Goal: Transaction & Acquisition: Purchase product/service

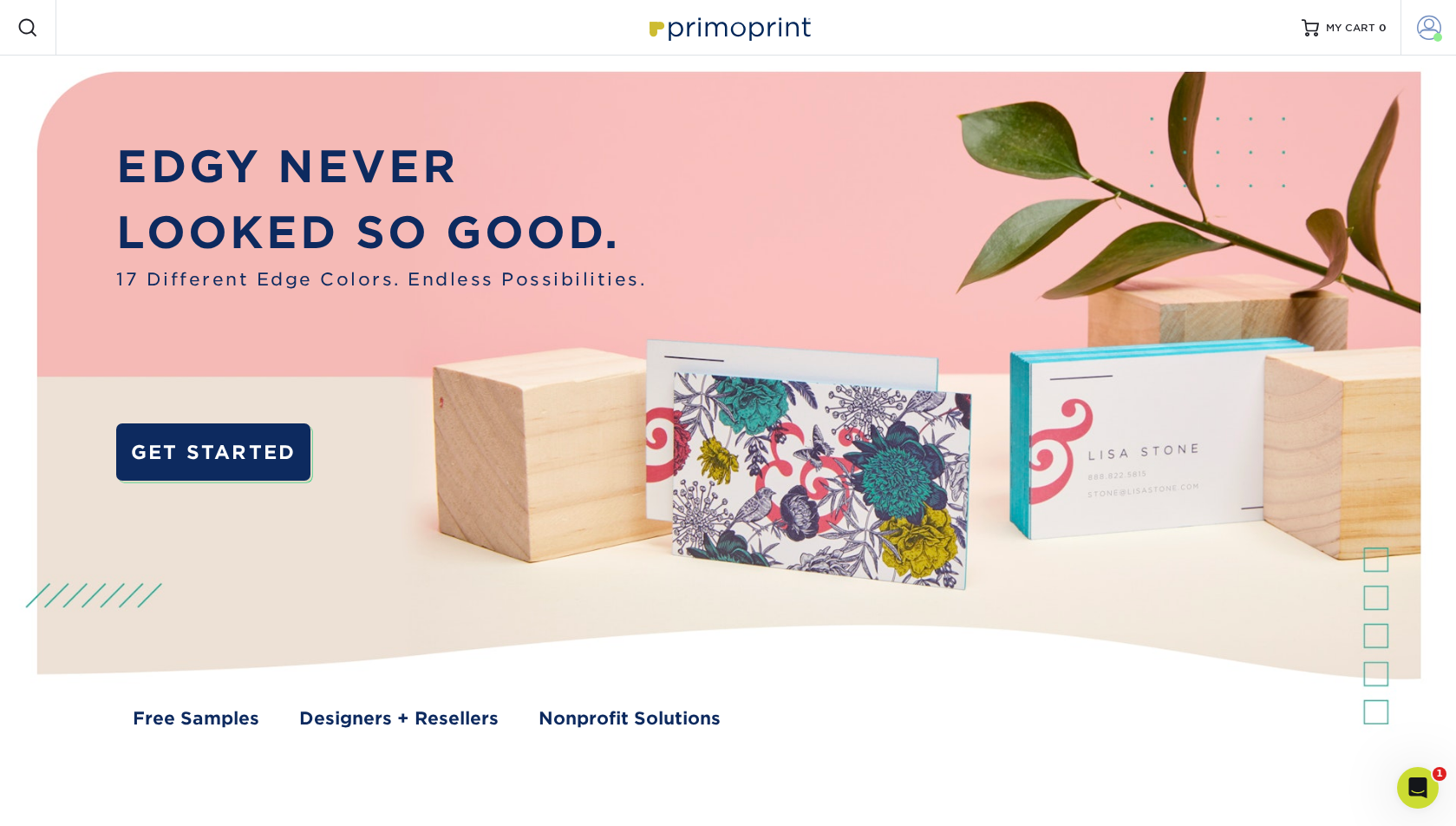
click at [1441, 32] on link "Account" at bounding box center [1429, 27] width 56 height 56
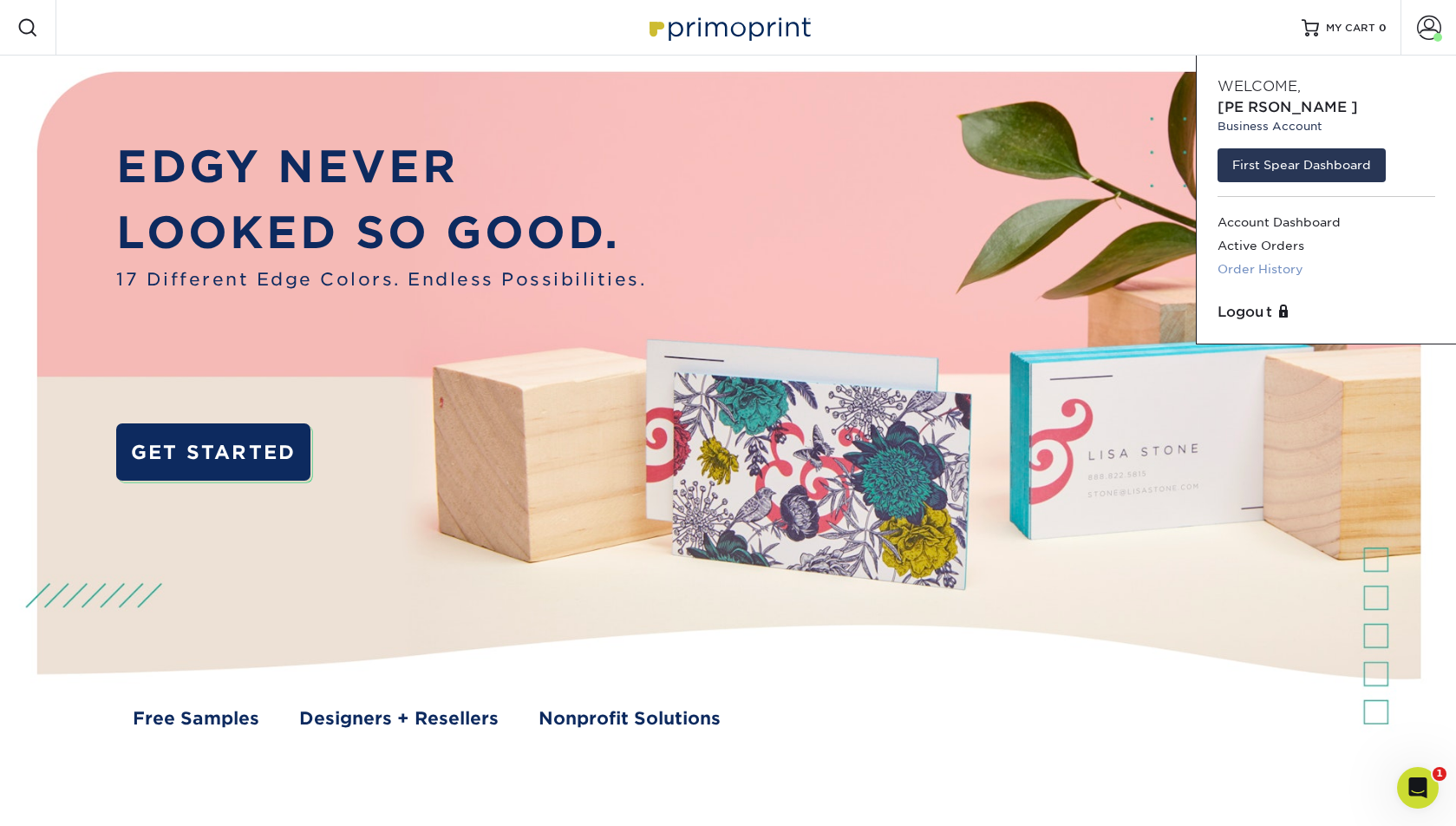
click at [1266, 258] on link "Order History" at bounding box center [1327, 269] width 218 height 24
click at [1271, 258] on link "Order History" at bounding box center [1327, 269] width 218 height 24
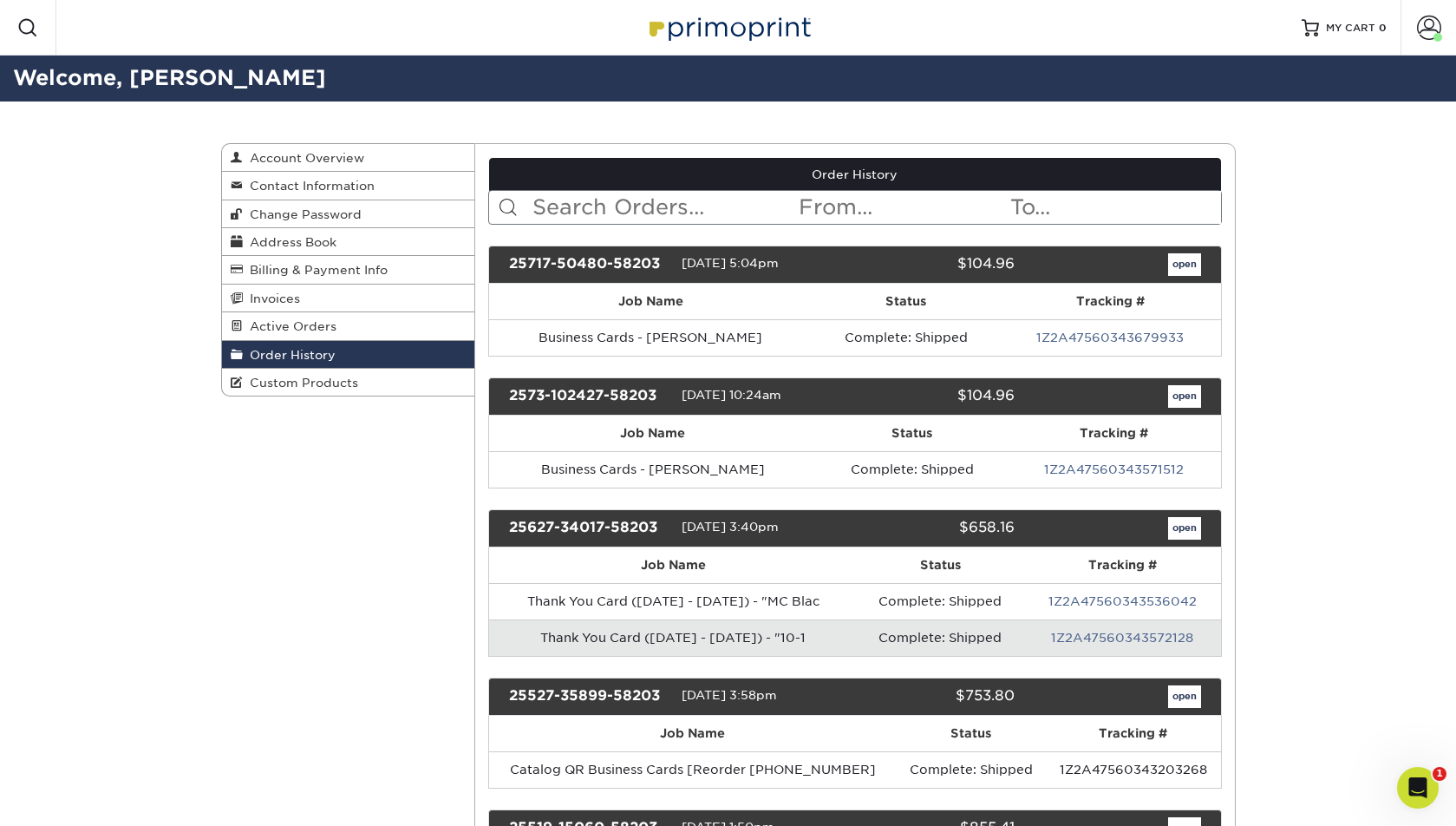
click at [636, 209] on input "text" at bounding box center [664, 208] width 267 height 33
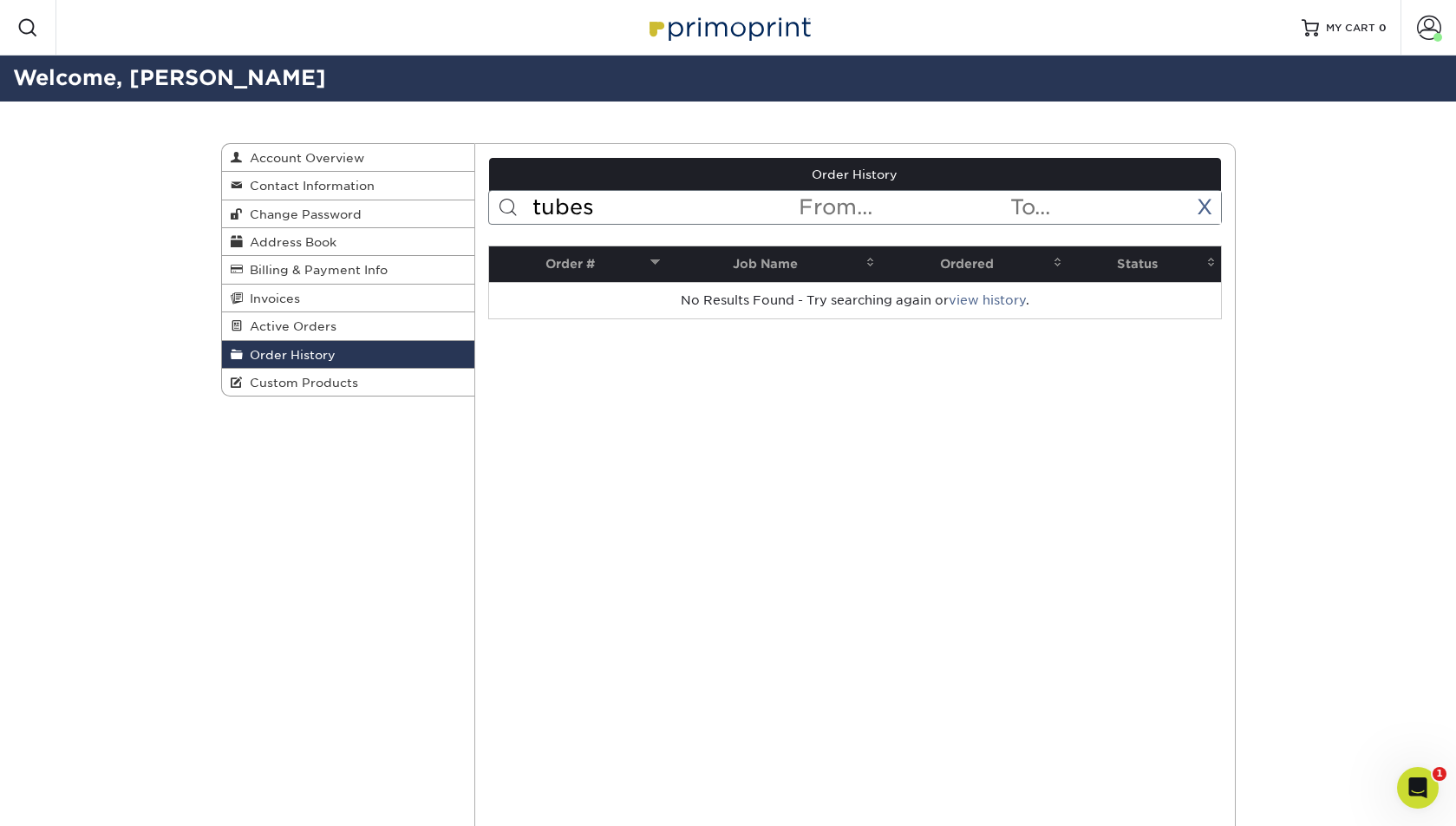
click at [641, 211] on input "tubes" at bounding box center [664, 208] width 267 height 33
click at [642, 211] on input "tubes" at bounding box center [664, 208] width 267 height 33
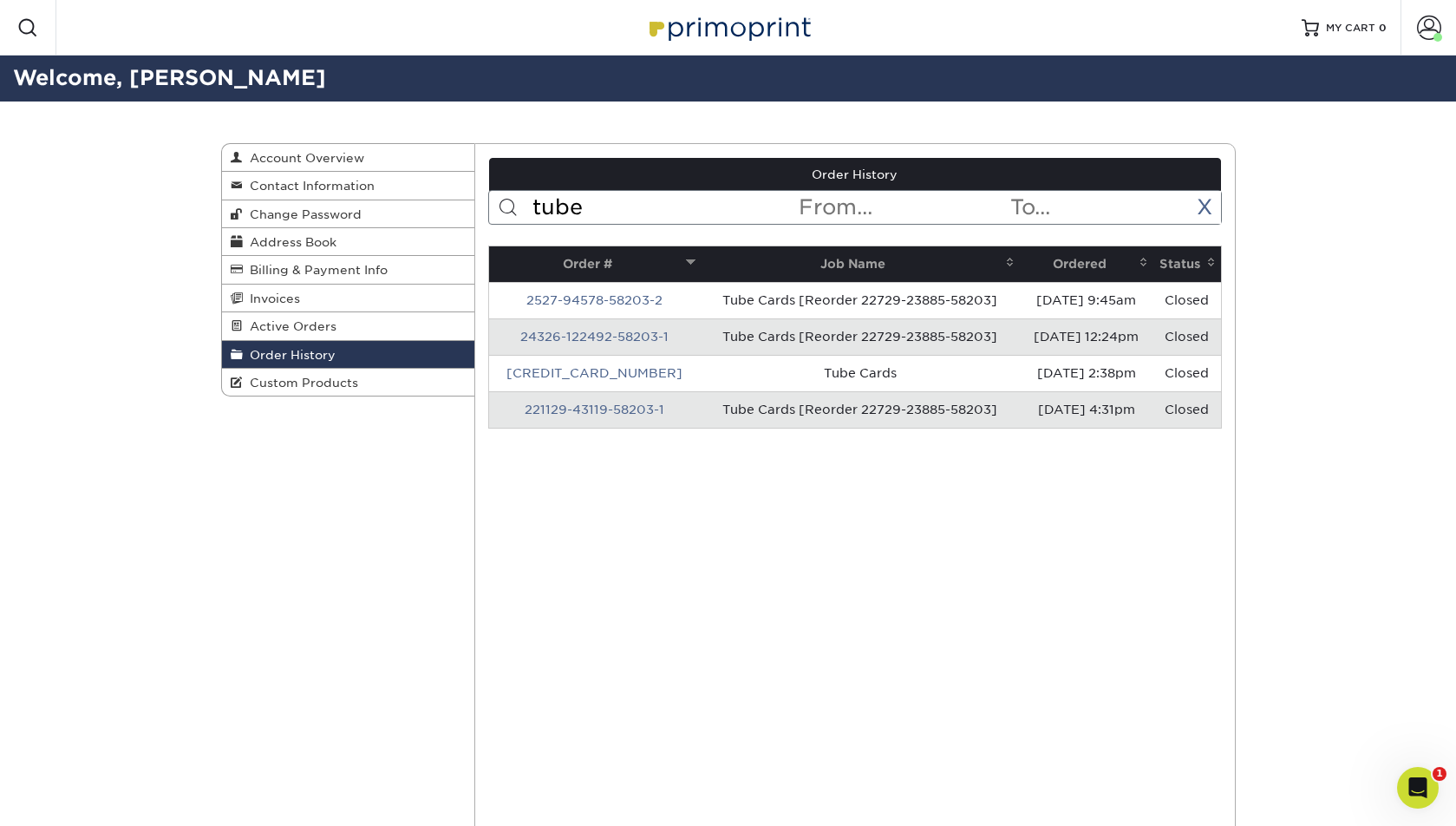
type input "tube"
click at [633, 302] on link "2527-94578-58203-2" at bounding box center [594, 300] width 136 height 14
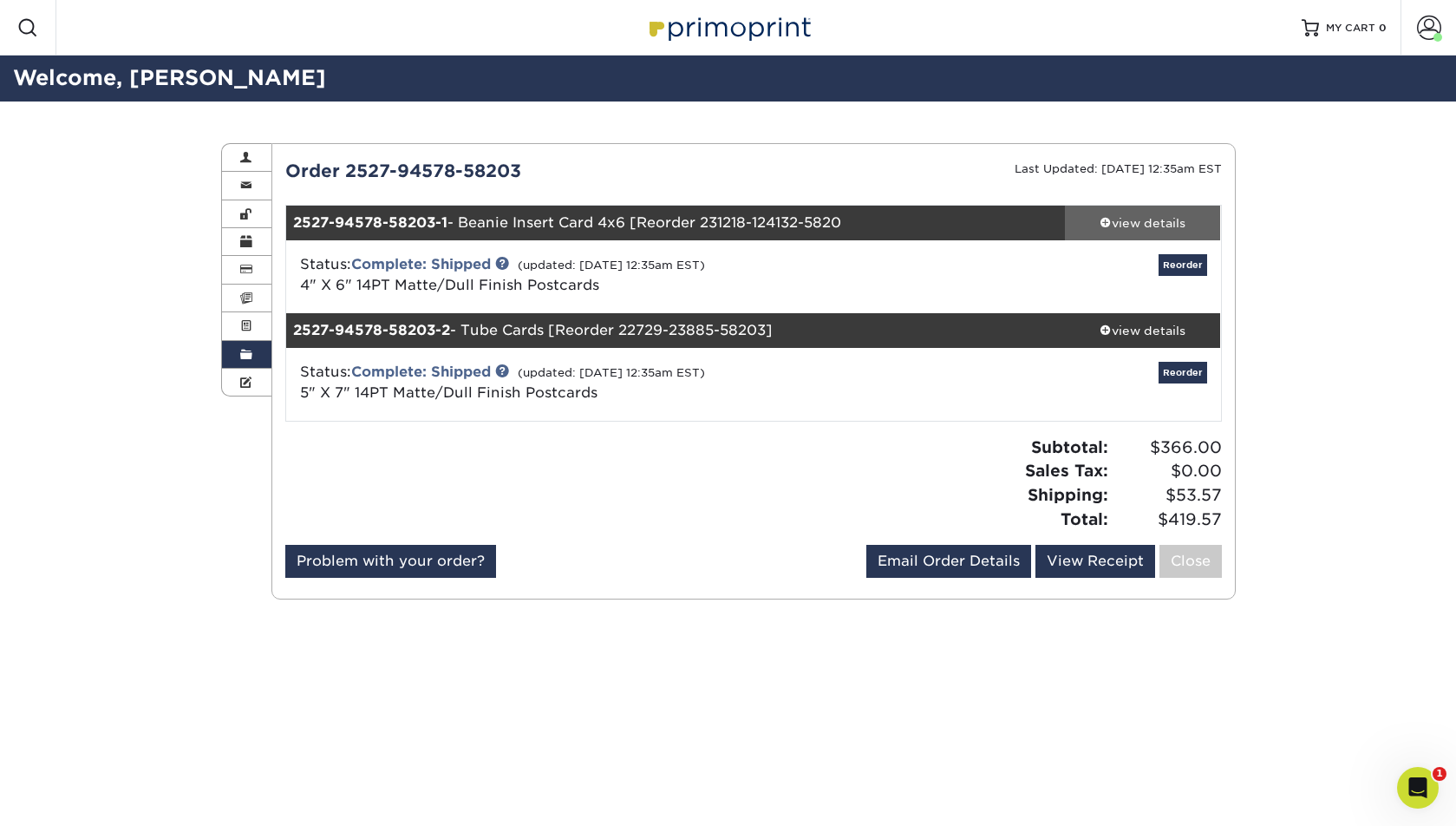
click at [1143, 231] on link "view details" at bounding box center [1142, 222] width 156 height 34
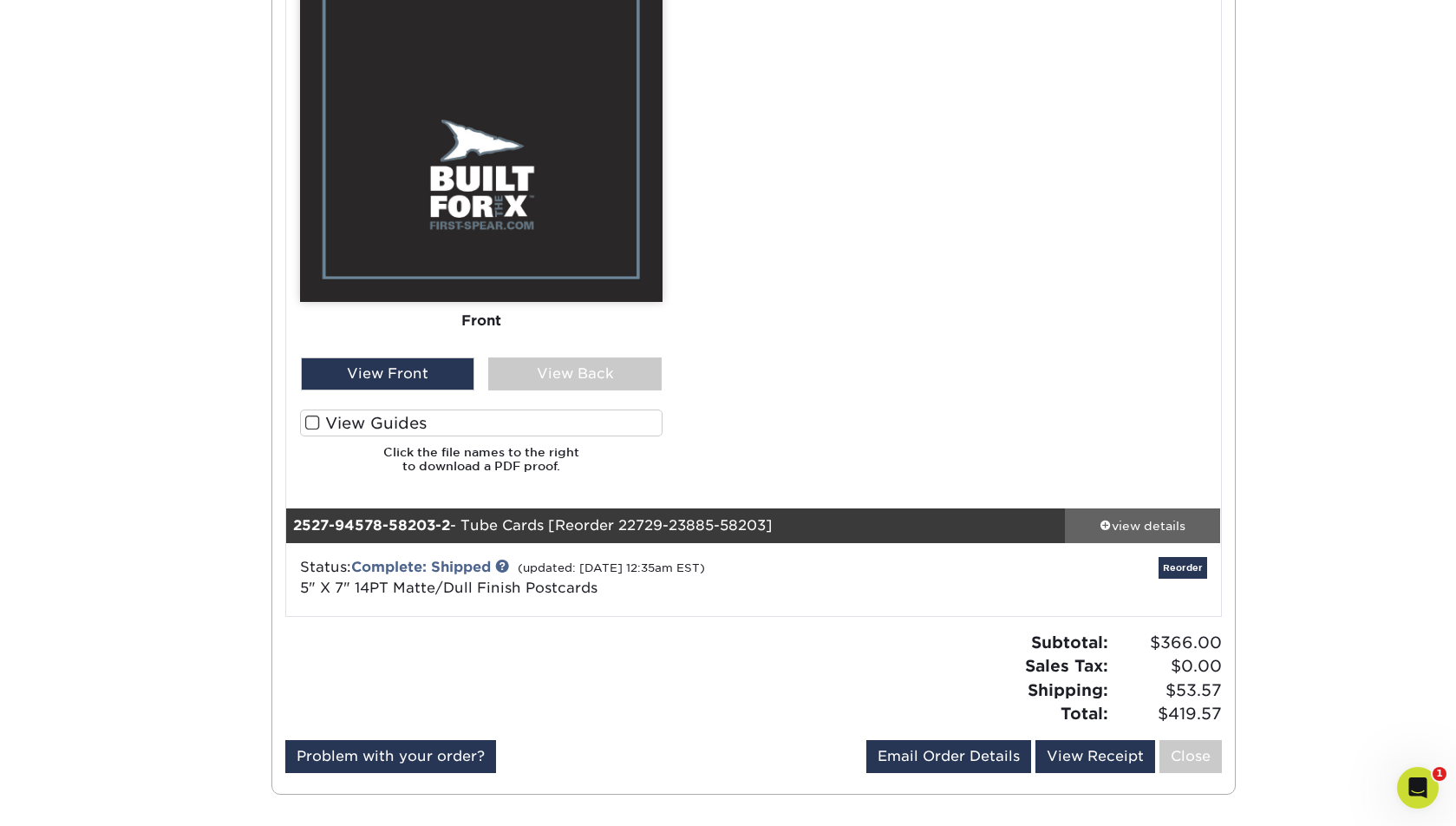
click at [1139, 517] on div "view details" at bounding box center [1142, 525] width 156 height 18
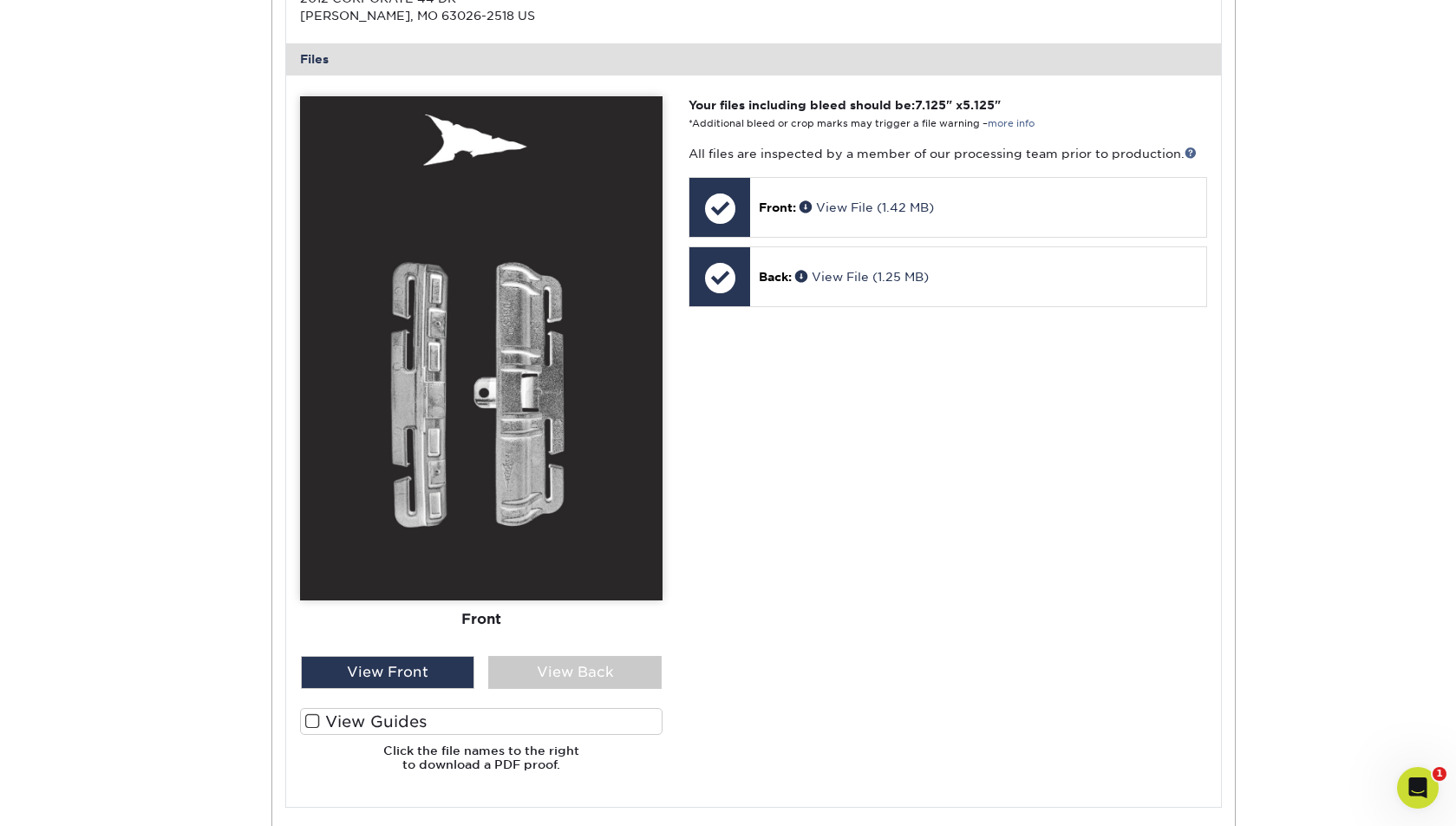
scroll to position [1850, 0]
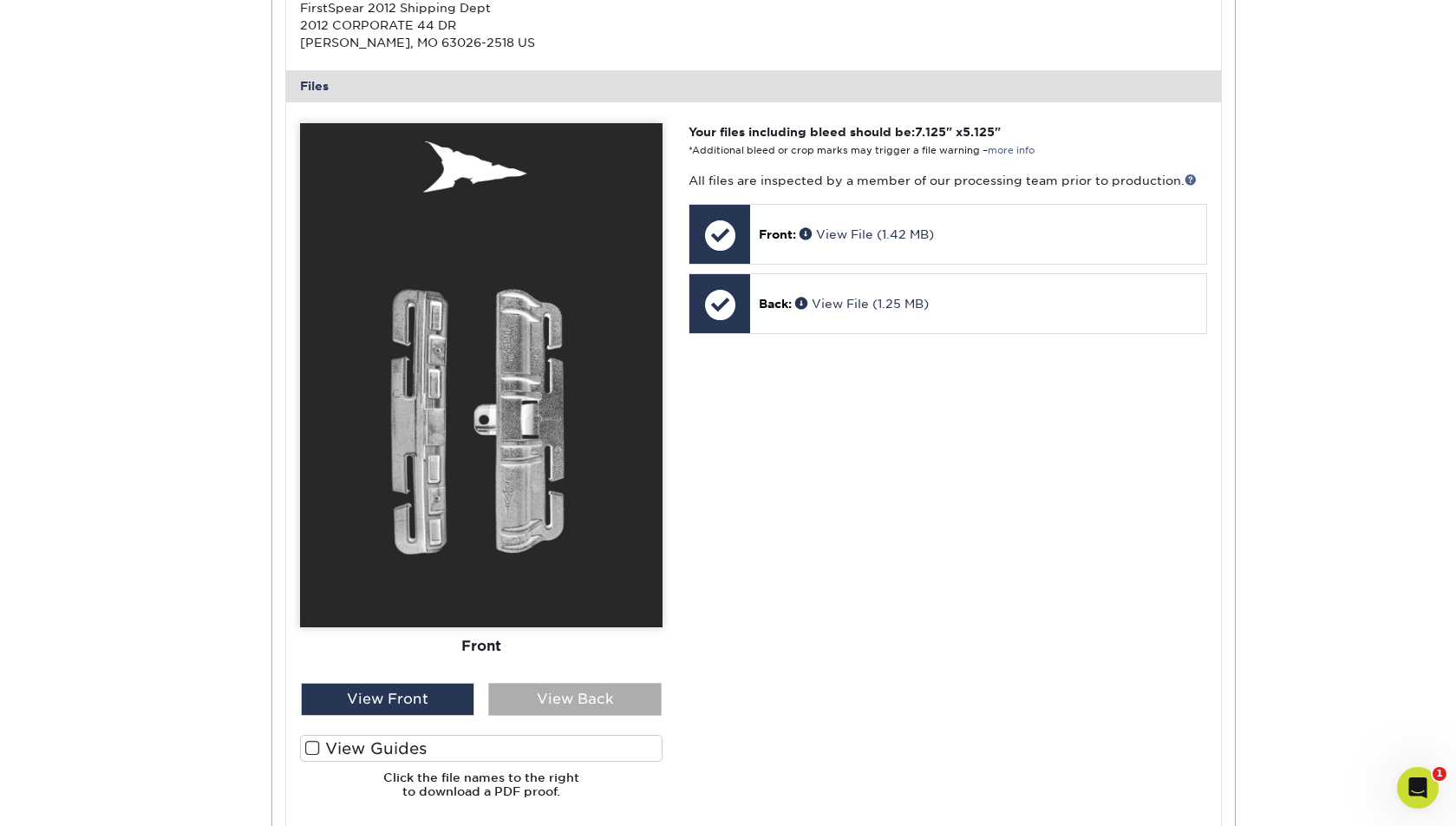
click at [533, 684] on div "View Back" at bounding box center [574, 700] width 173 height 33
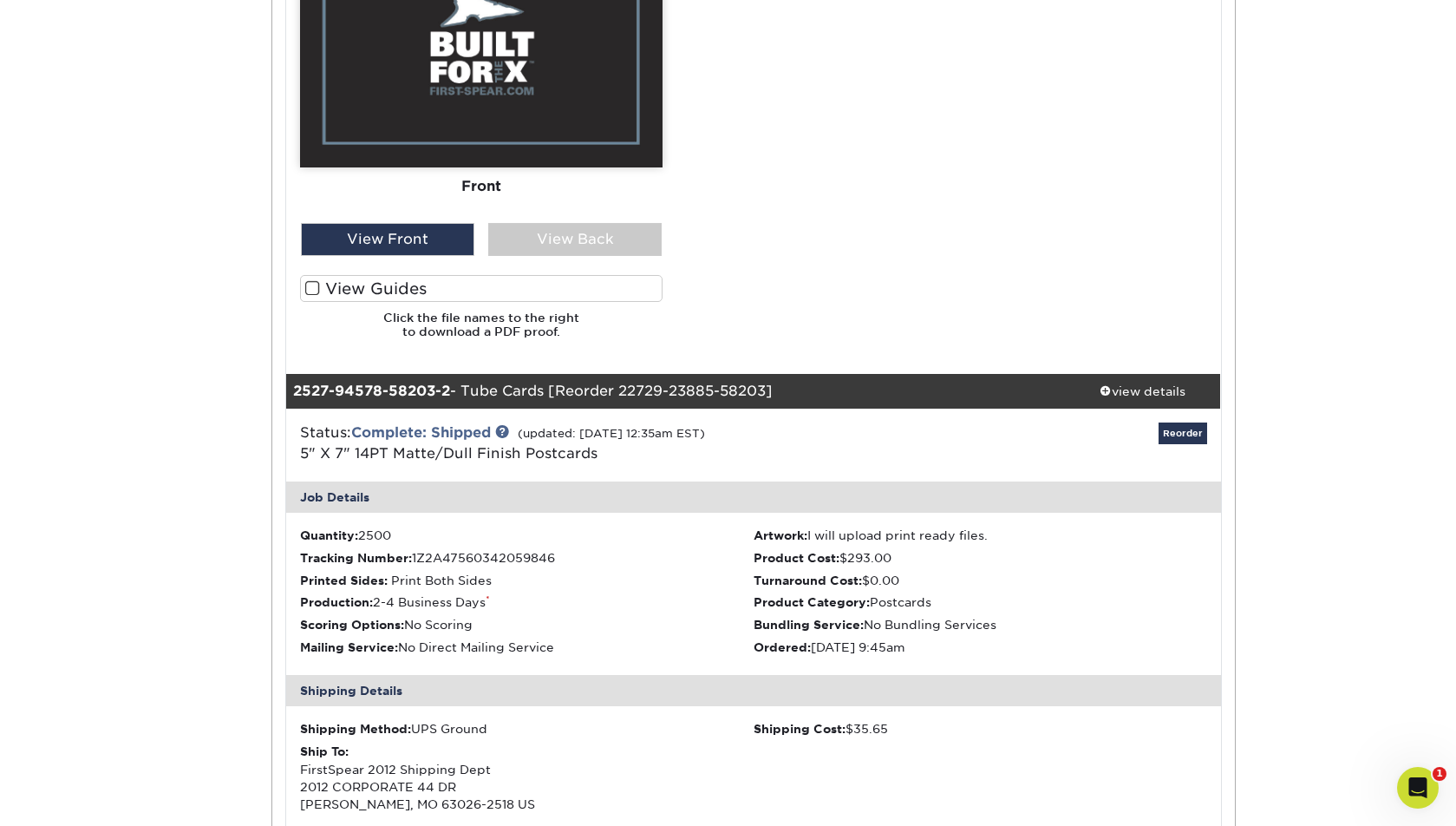
scroll to position [1093, 0]
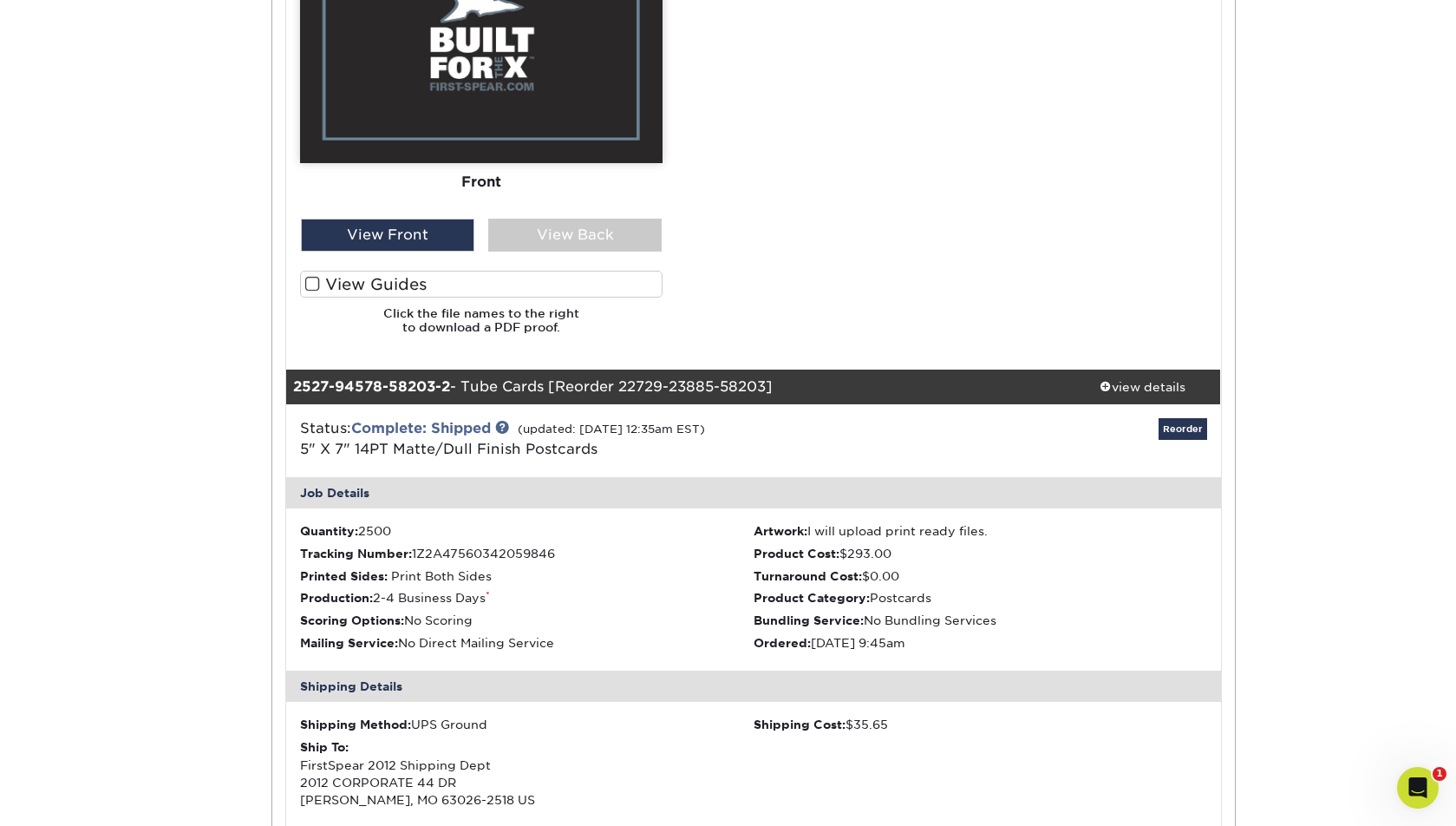
click at [1188, 421] on link "Reorder" at bounding box center [1184, 429] width 49 height 22
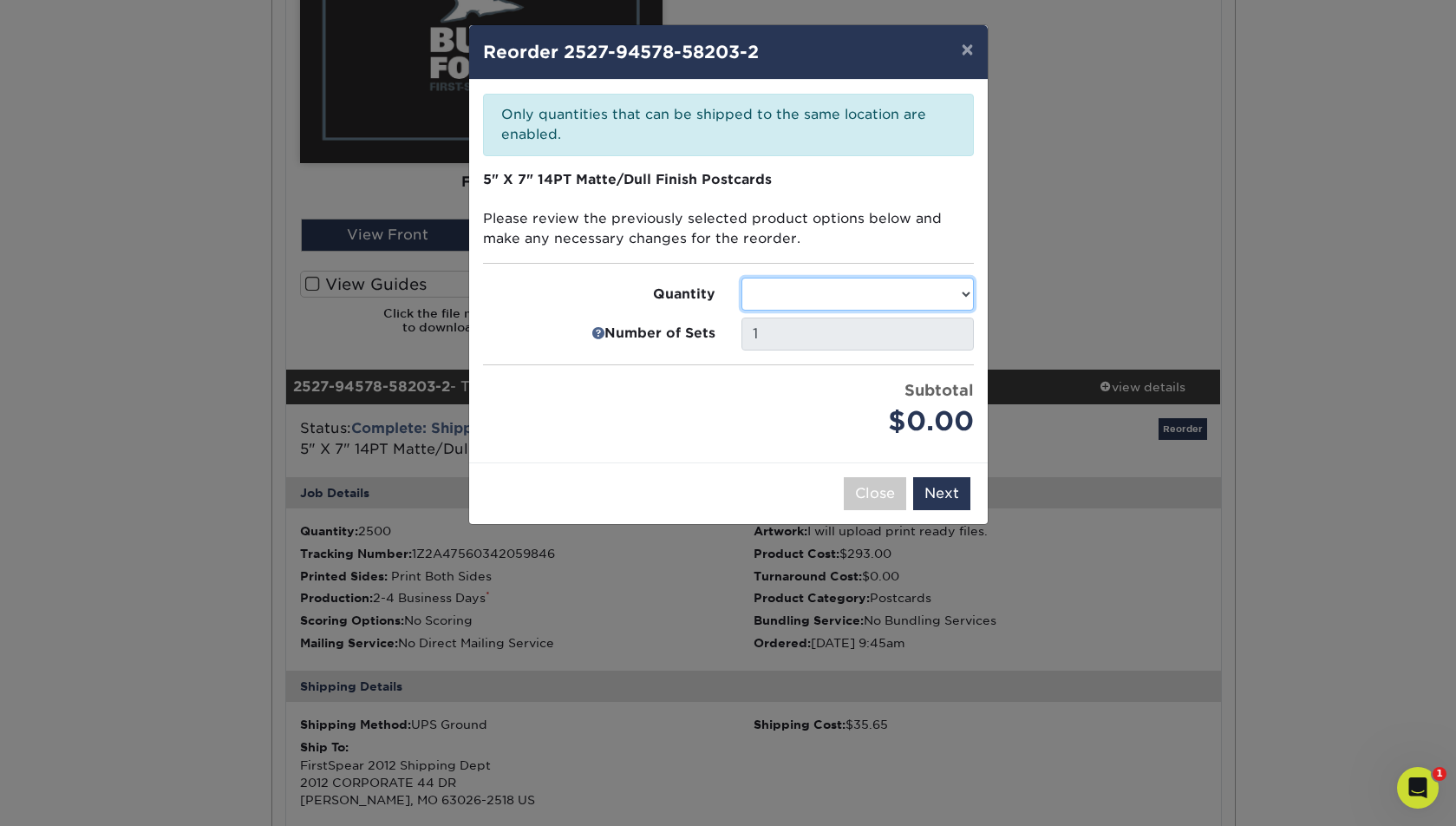
click at [926, 292] on select at bounding box center [857, 294] width 232 height 33
click at [891, 288] on select at bounding box center [857, 294] width 232 height 33
click at [937, 289] on select at bounding box center [857, 294] width 232 height 33
click at [920, 286] on select at bounding box center [857, 294] width 232 height 33
click at [967, 289] on select at bounding box center [857, 294] width 232 height 33
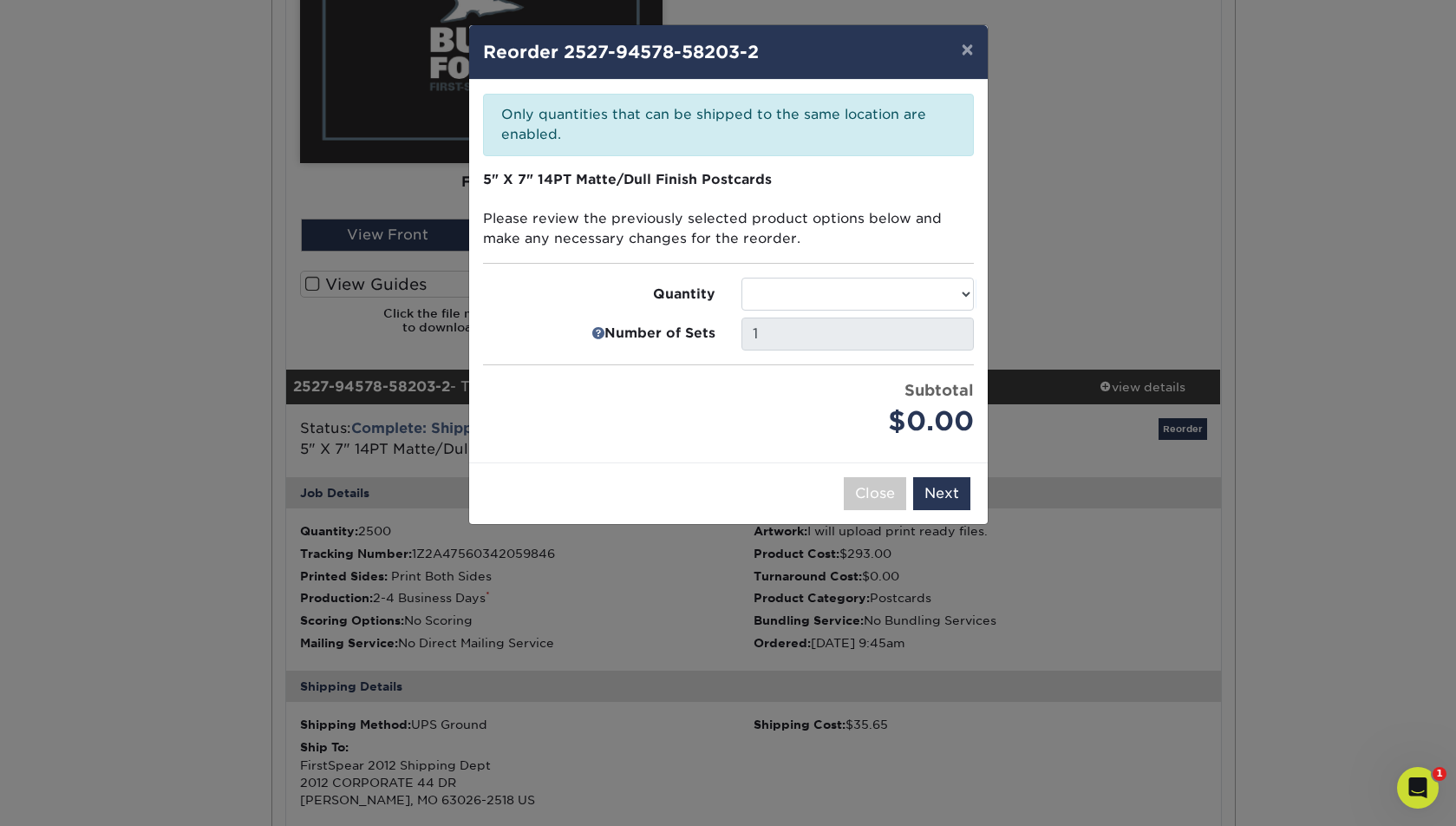
click at [893, 502] on button "Close" at bounding box center [875, 494] width 63 height 33
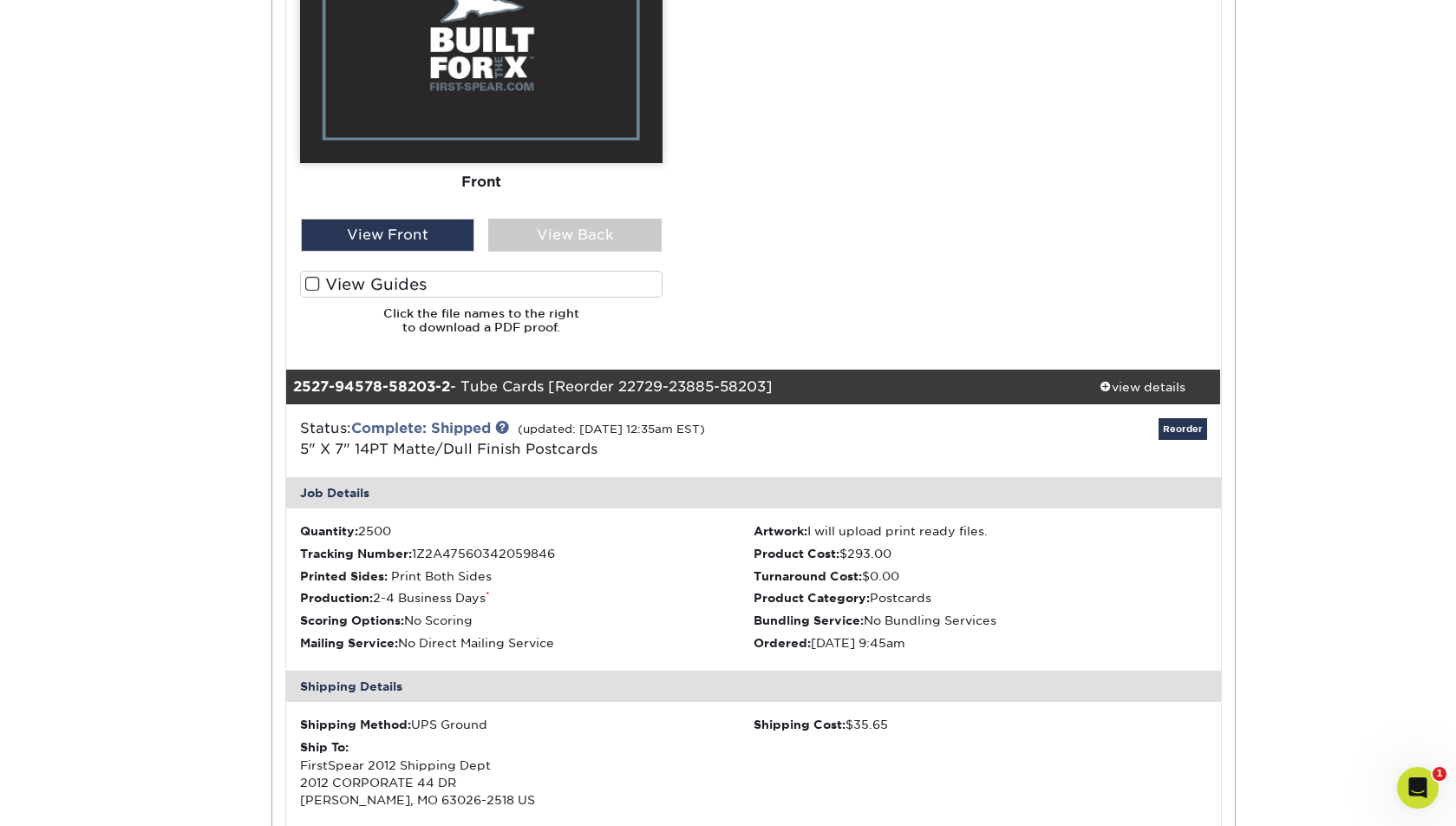
click at [1196, 424] on link "Reorder" at bounding box center [1184, 429] width 49 height 22
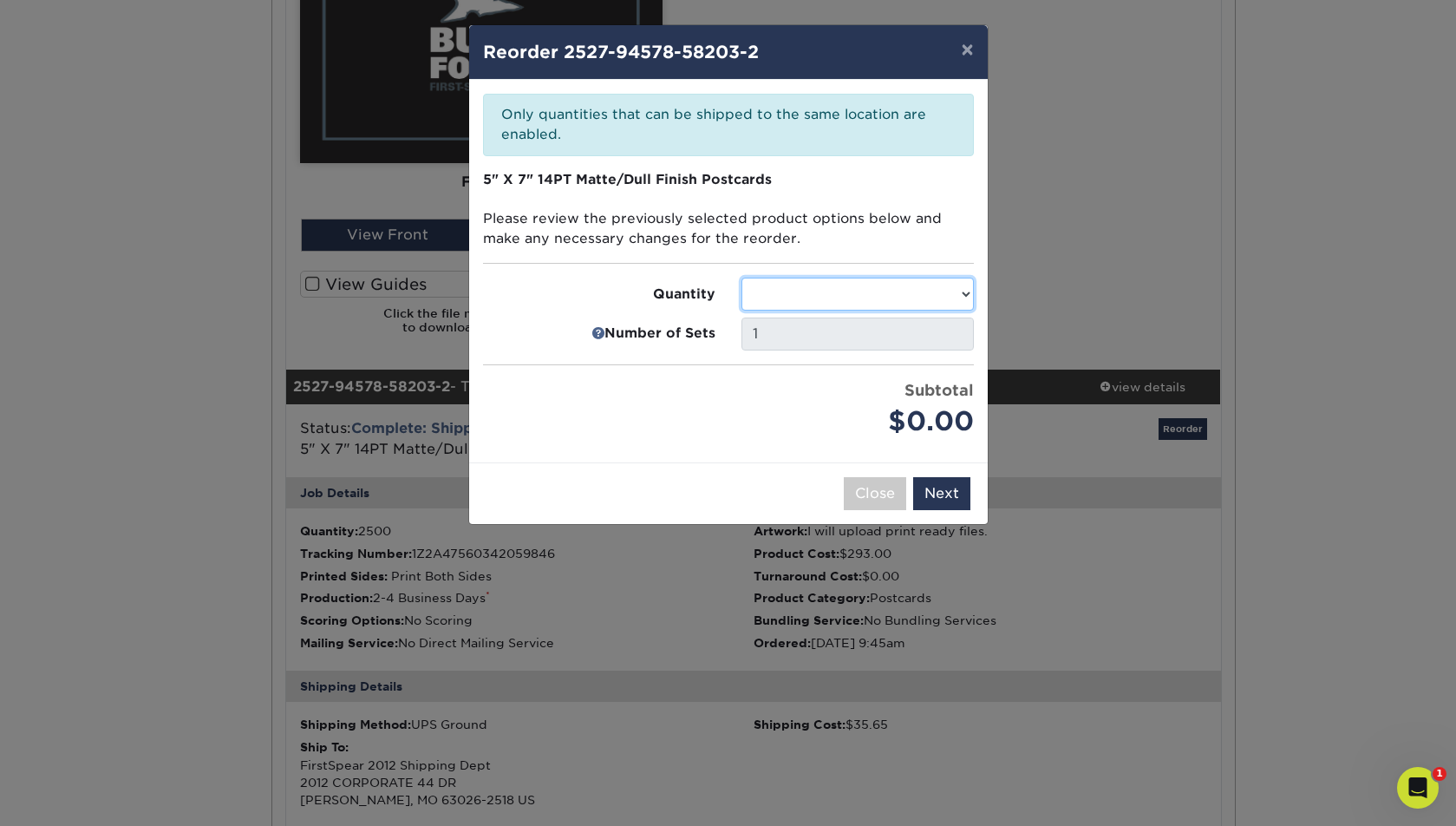
click at [923, 291] on select at bounding box center [857, 294] width 232 height 33
click at [963, 52] on button "×" at bounding box center [967, 50] width 40 height 49
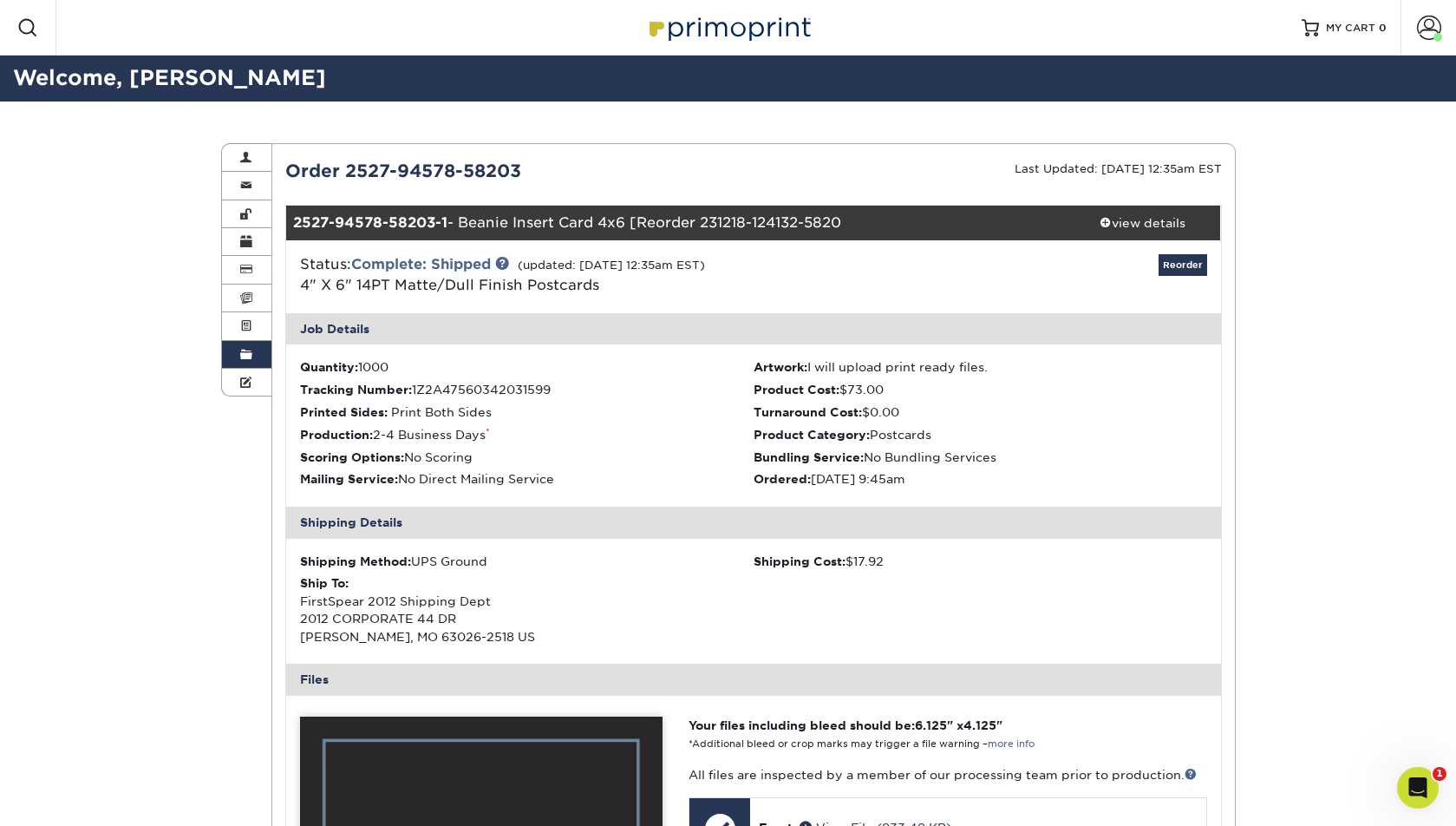
scroll to position [0, 0]
click at [1143, 220] on div "view details" at bounding box center [1142, 223] width 156 height 18
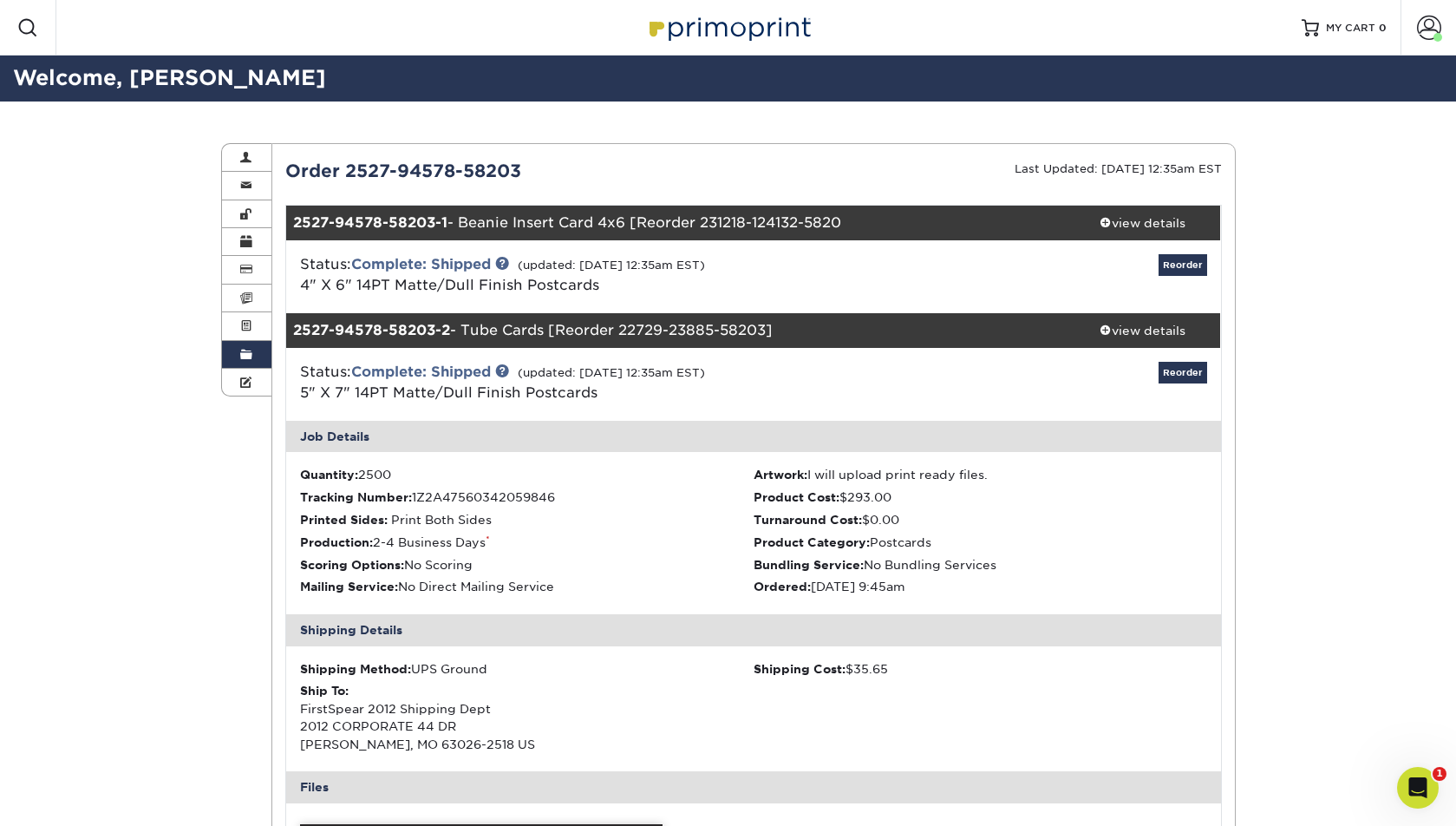
click at [1195, 373] on link "Reorder" at bounding box center [1184, 372] width 49 height 22
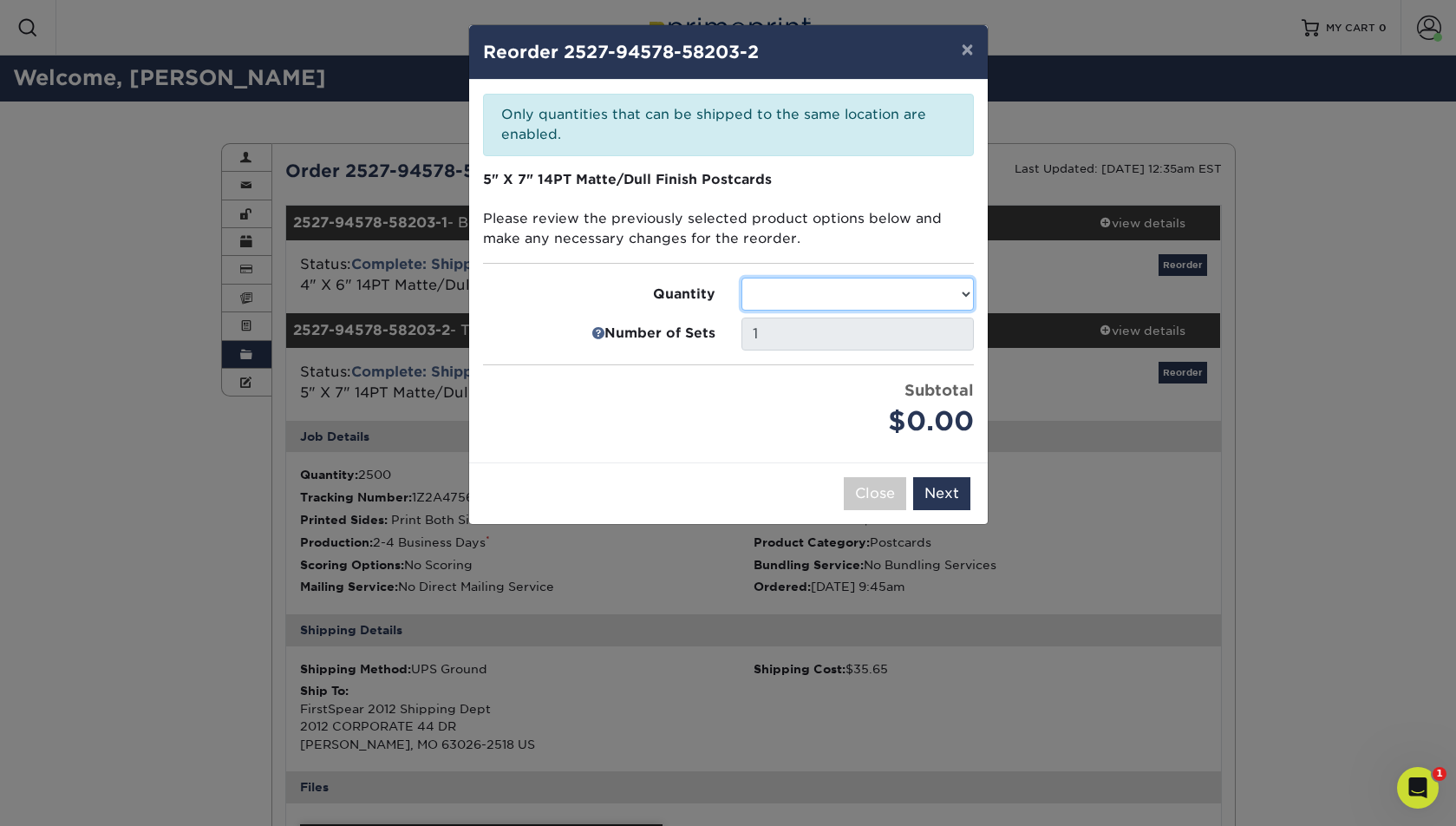
click at [875, 294] on select at bounding box center [857, 294] width 232 height 33
click at [929, 494] on button "Next" at bounding box center [942, 494] width 57 height 33
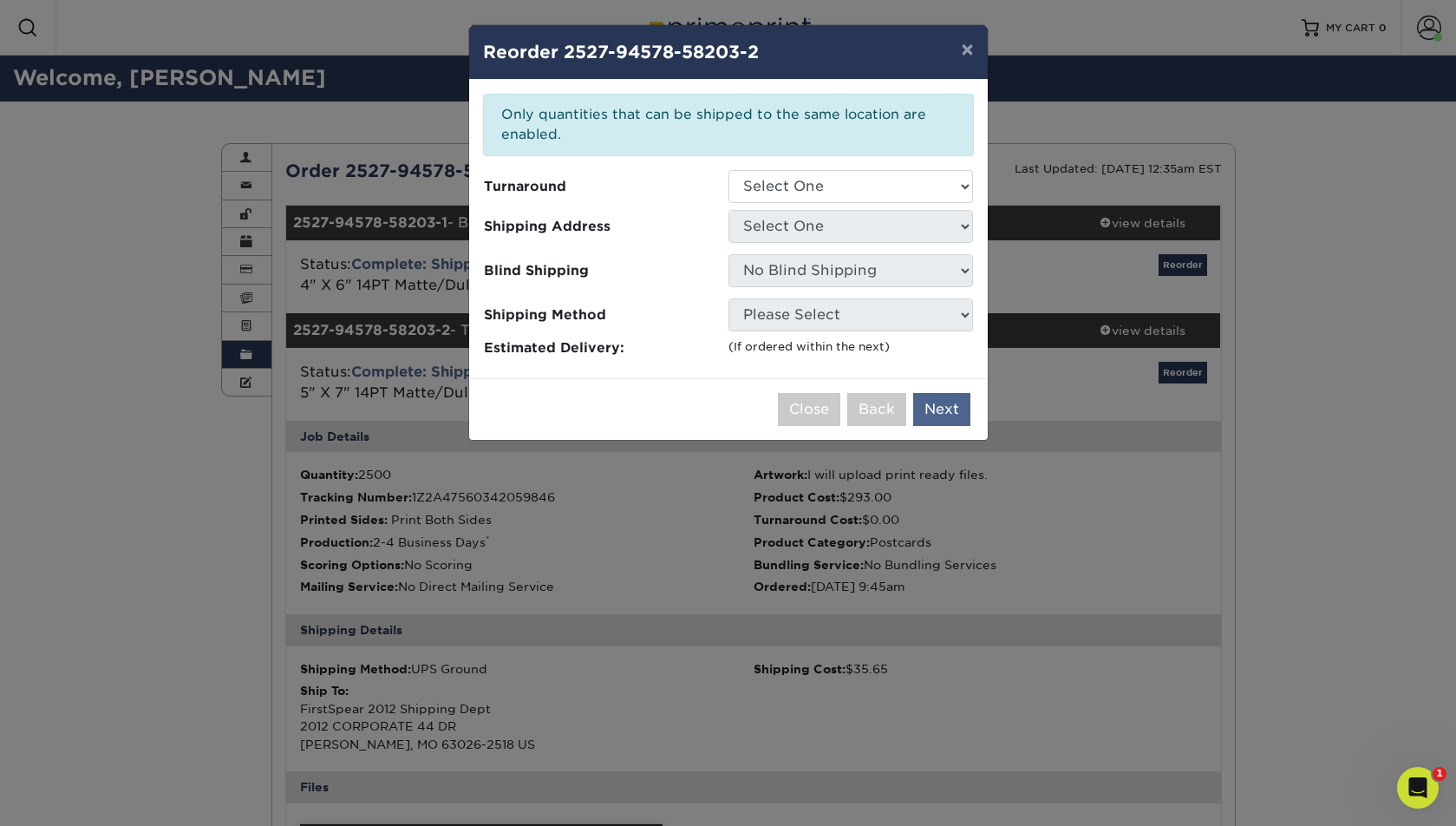
click at [939, 412] on button "Next" at bounding box center [942, 410] width 57 height 33
click at [946, 423] on button "Next" at bounding box center [942, 410] width 57 height 33
click at [927, 412] on button "Please select shipping options." at bounding box center [846, 410] width 248 height 33
click at [970, 48] on button "×" at bounding box center [967, 50] width 40 height 49
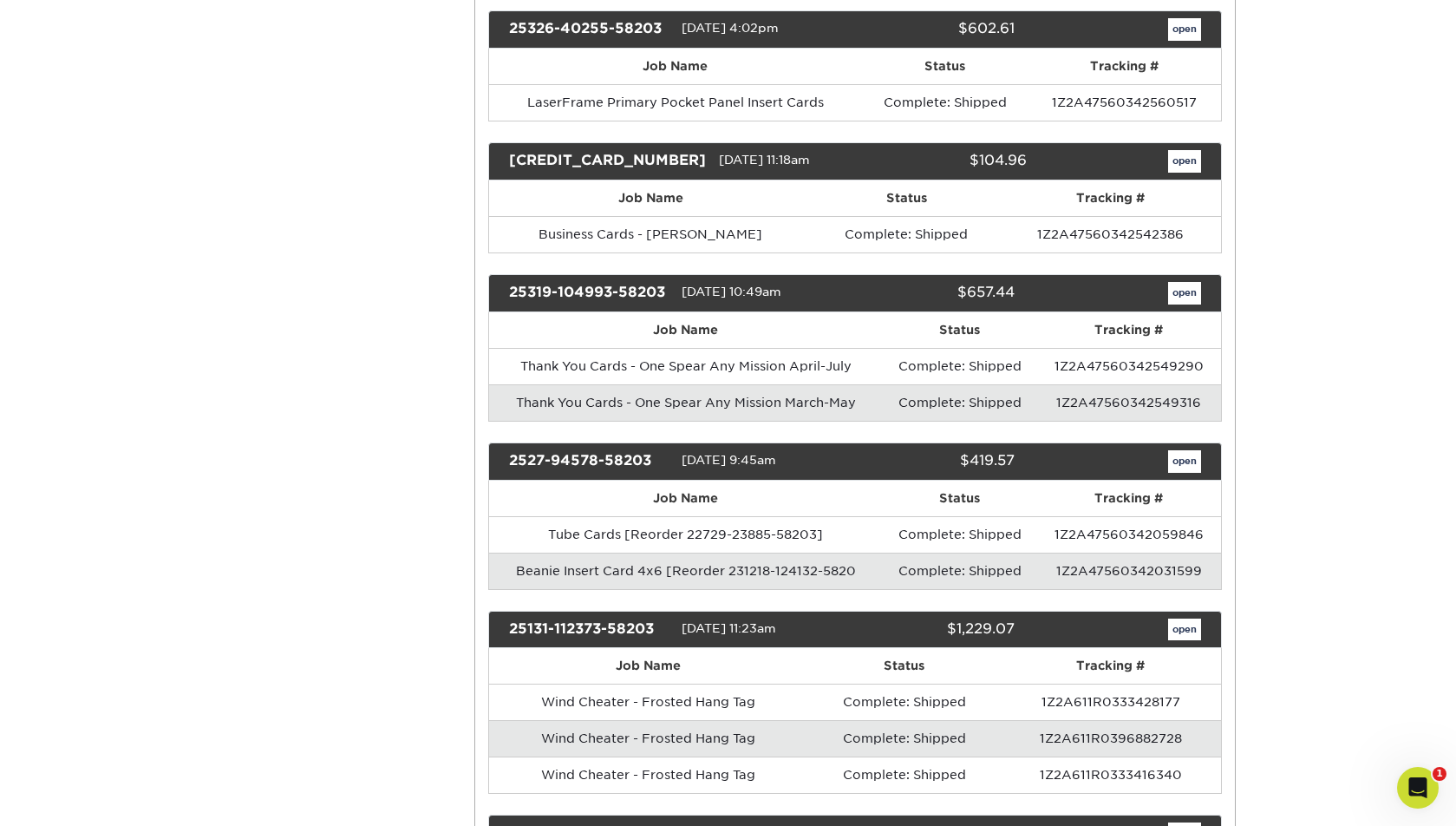
scroll to position [1068, 0]
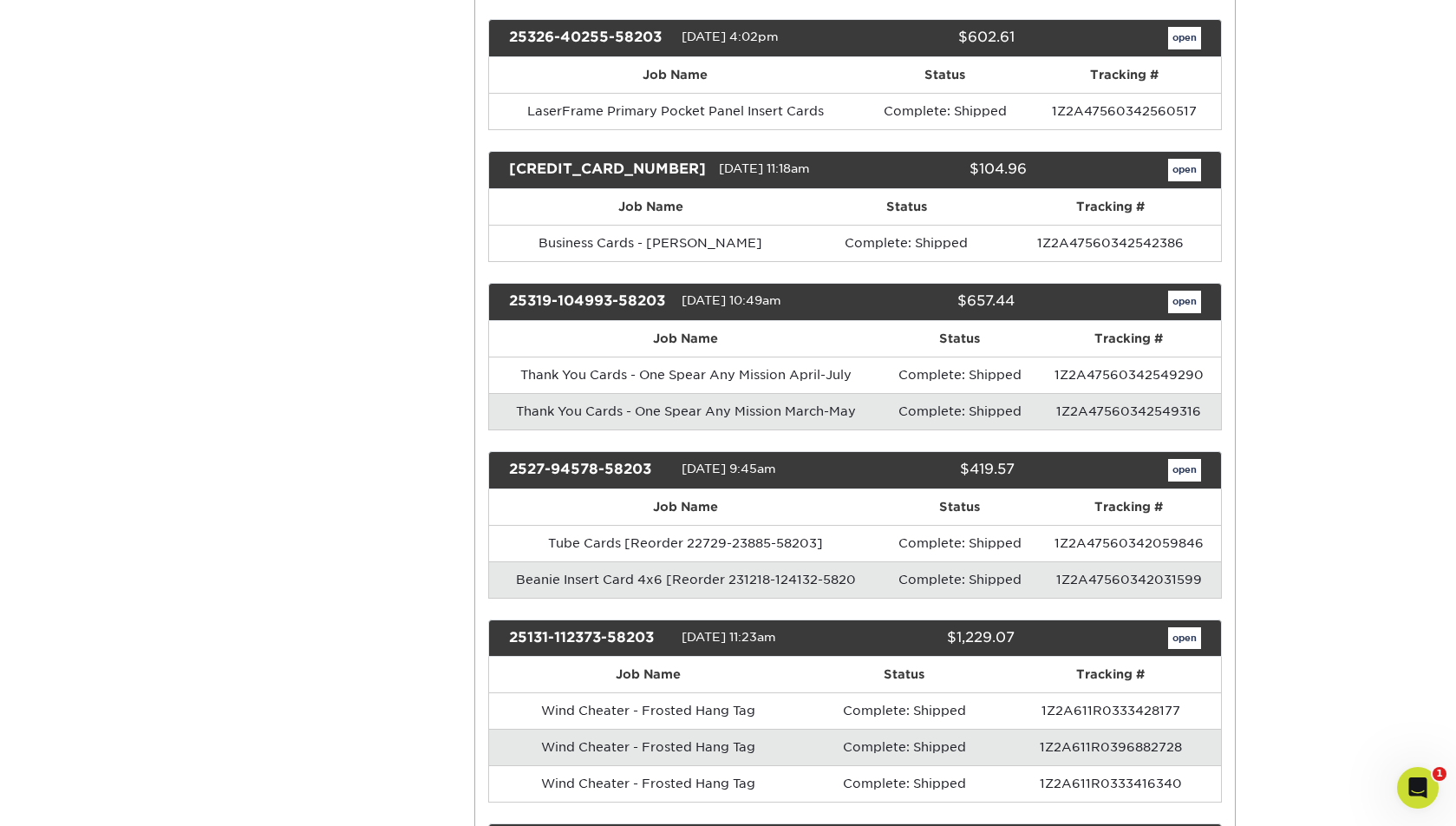
scroll to position [1050, 0]
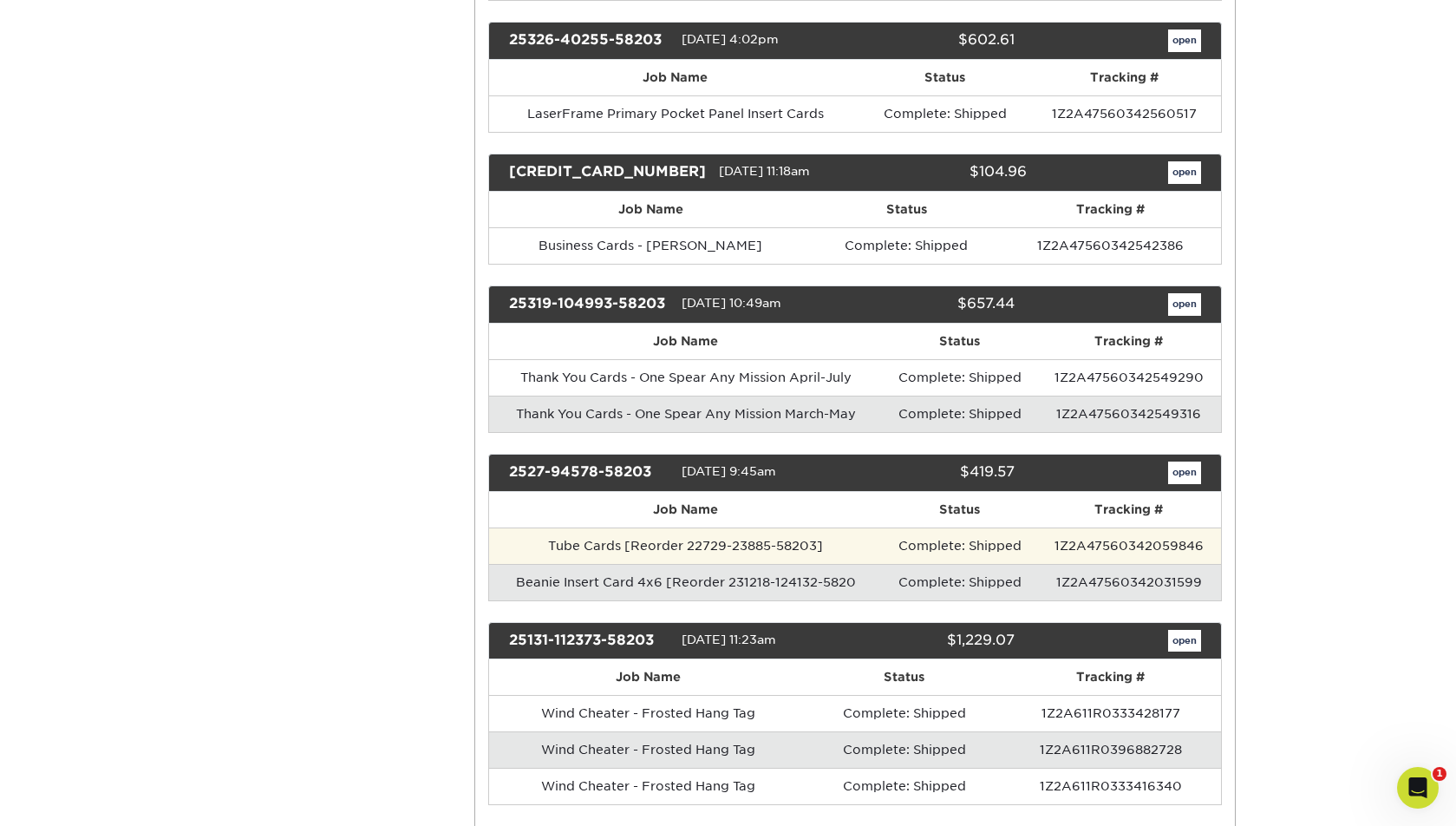
click at [677, 536] on td "Tube Cards [Reorder 22729-23885-58203]" at bounding box center [686, 545] width 394 height 36
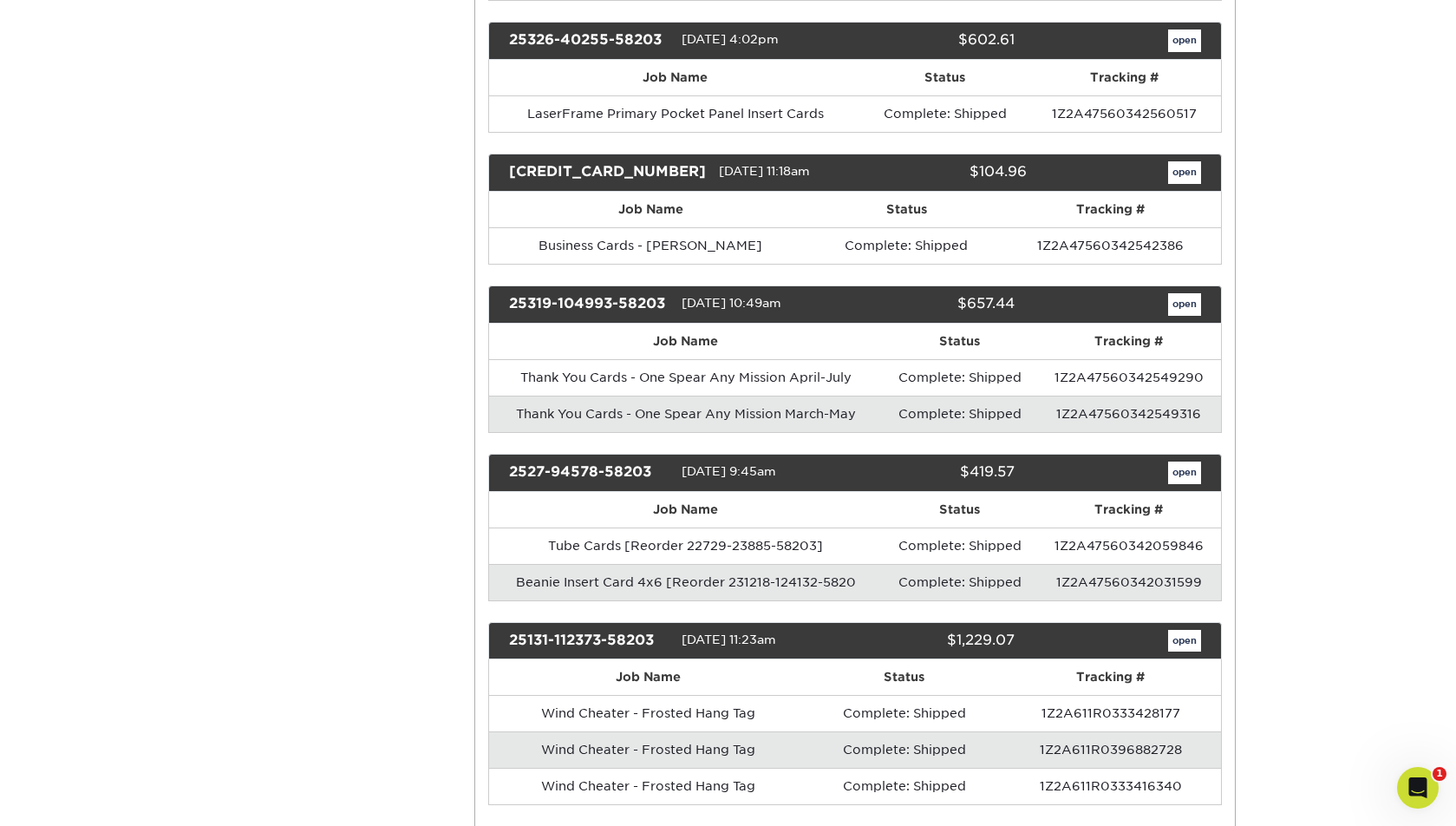
click at [1183, 464] on link "open" at bounding box center [1185, 472] width 33 height 23
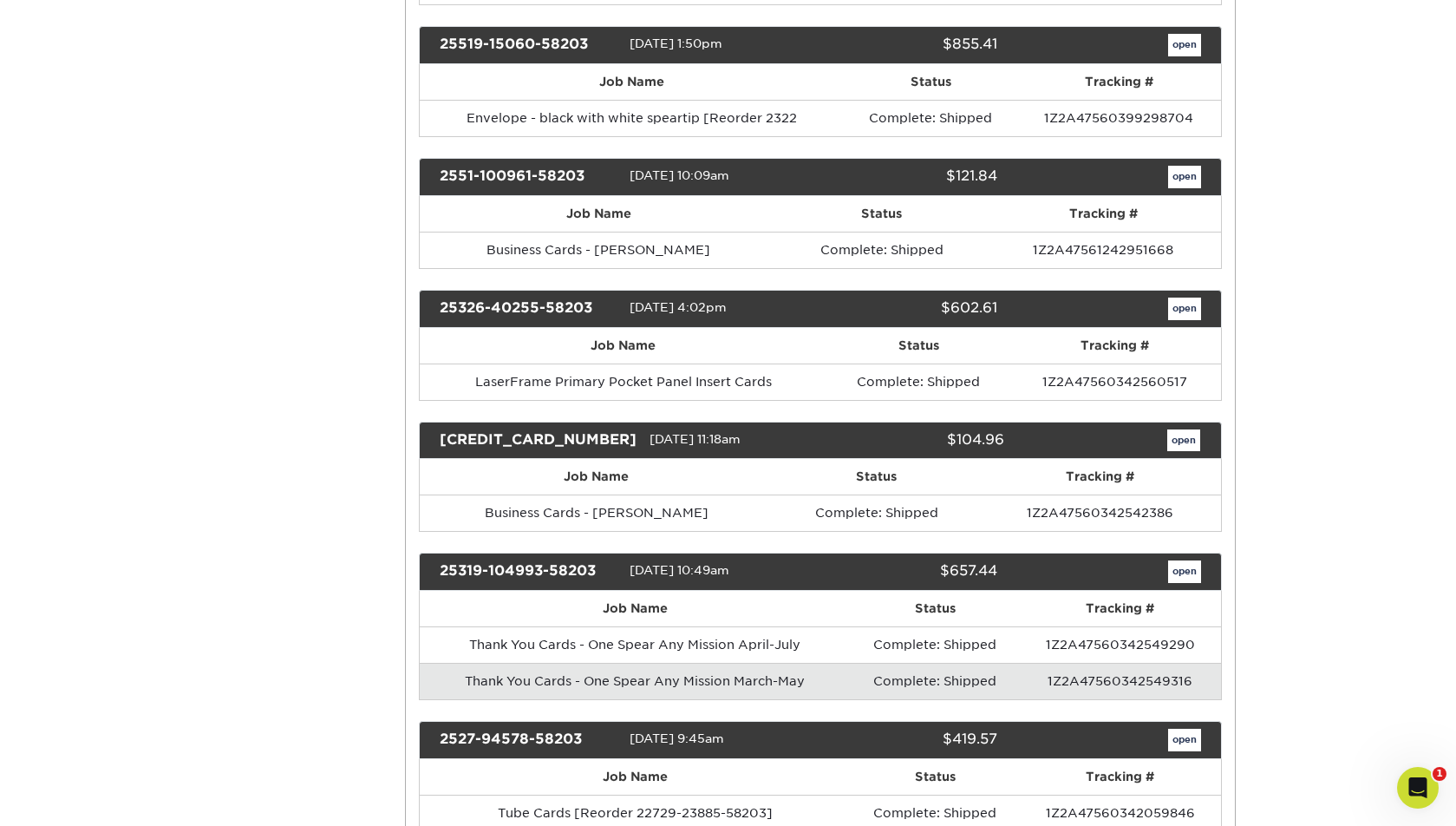
scroll to position [0, 0]
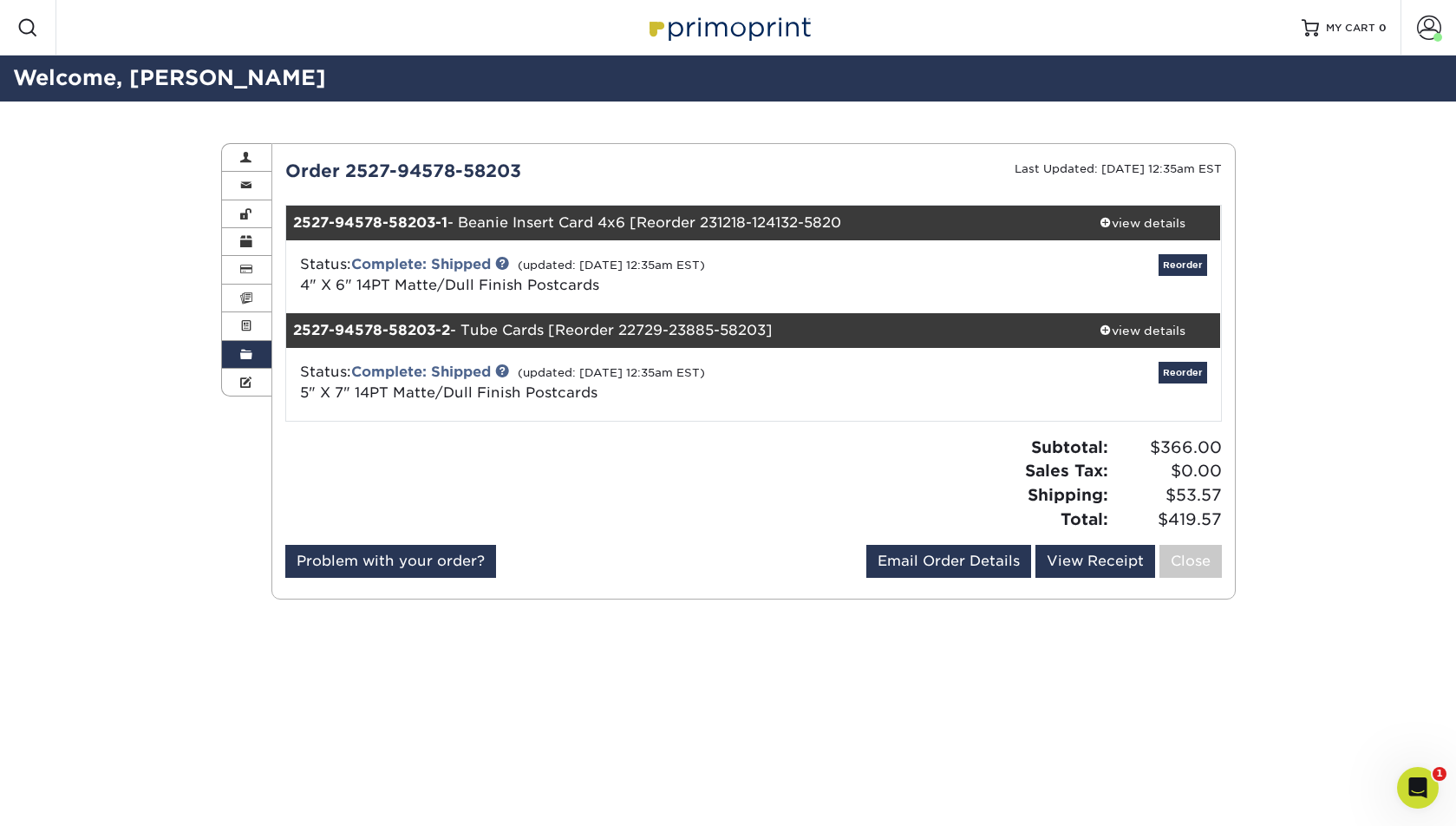
click at [1175, 375] on link "Reorder" at bounding box center [1184, 372] width 49 height 22
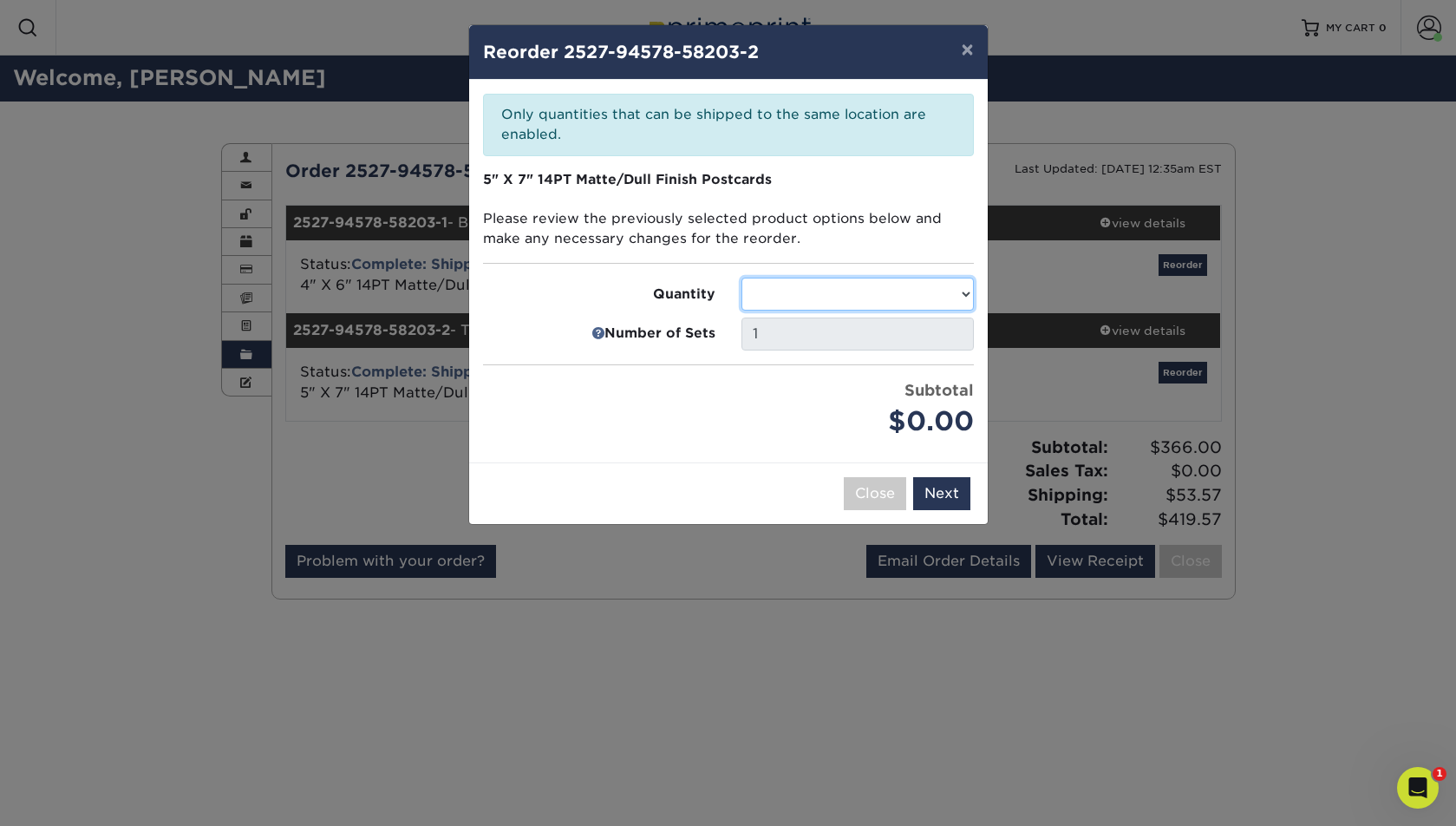
click at [913, 290] on select at bounding box center [857, 294] width 232 height 33
click at [882, 493] on button "Close" at bounding box center [875, 494] width 63 height 33
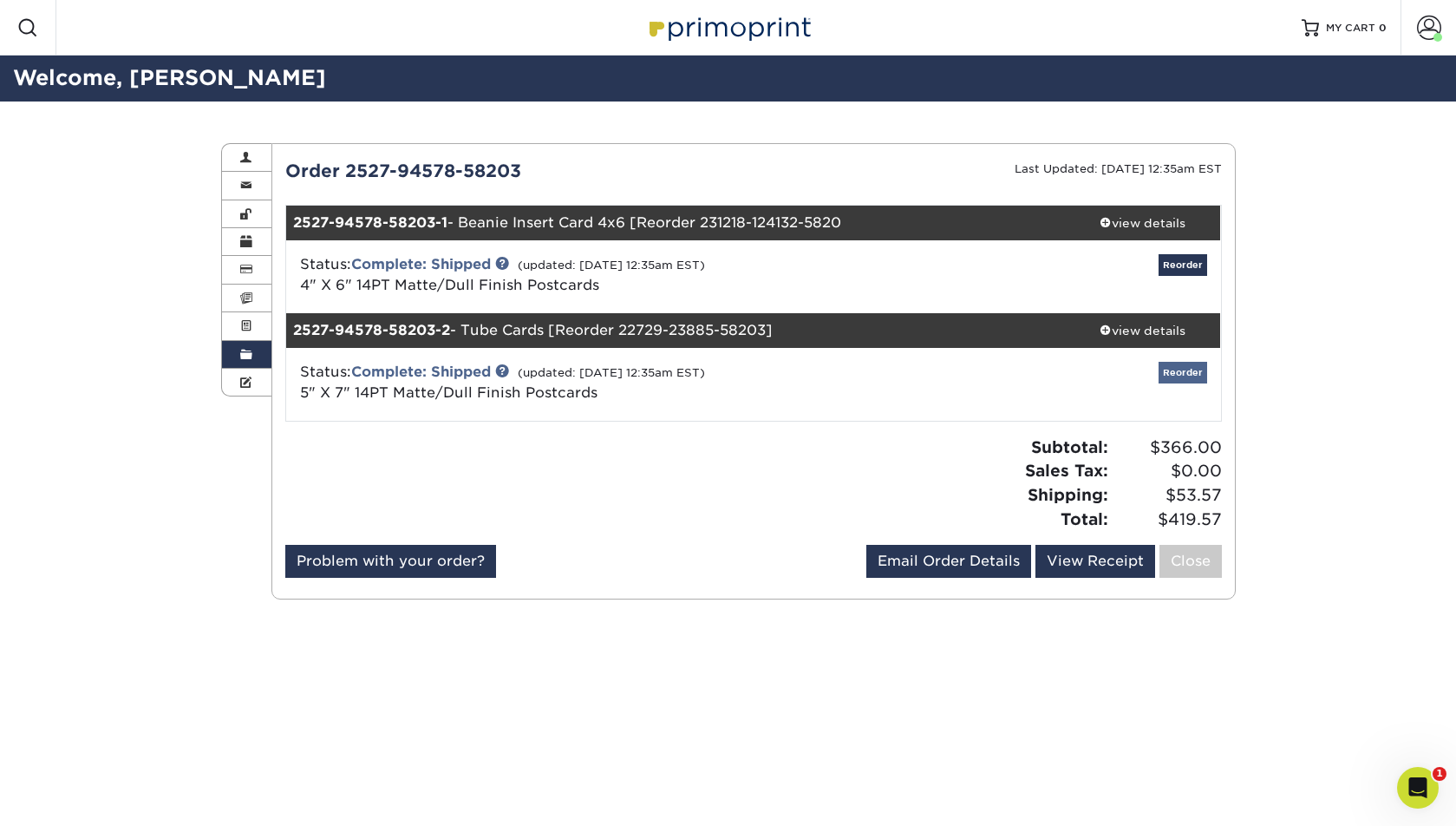
click at [1173, 373] on link "Reorder" at bounding box center [1184, 372] width 49 height 22
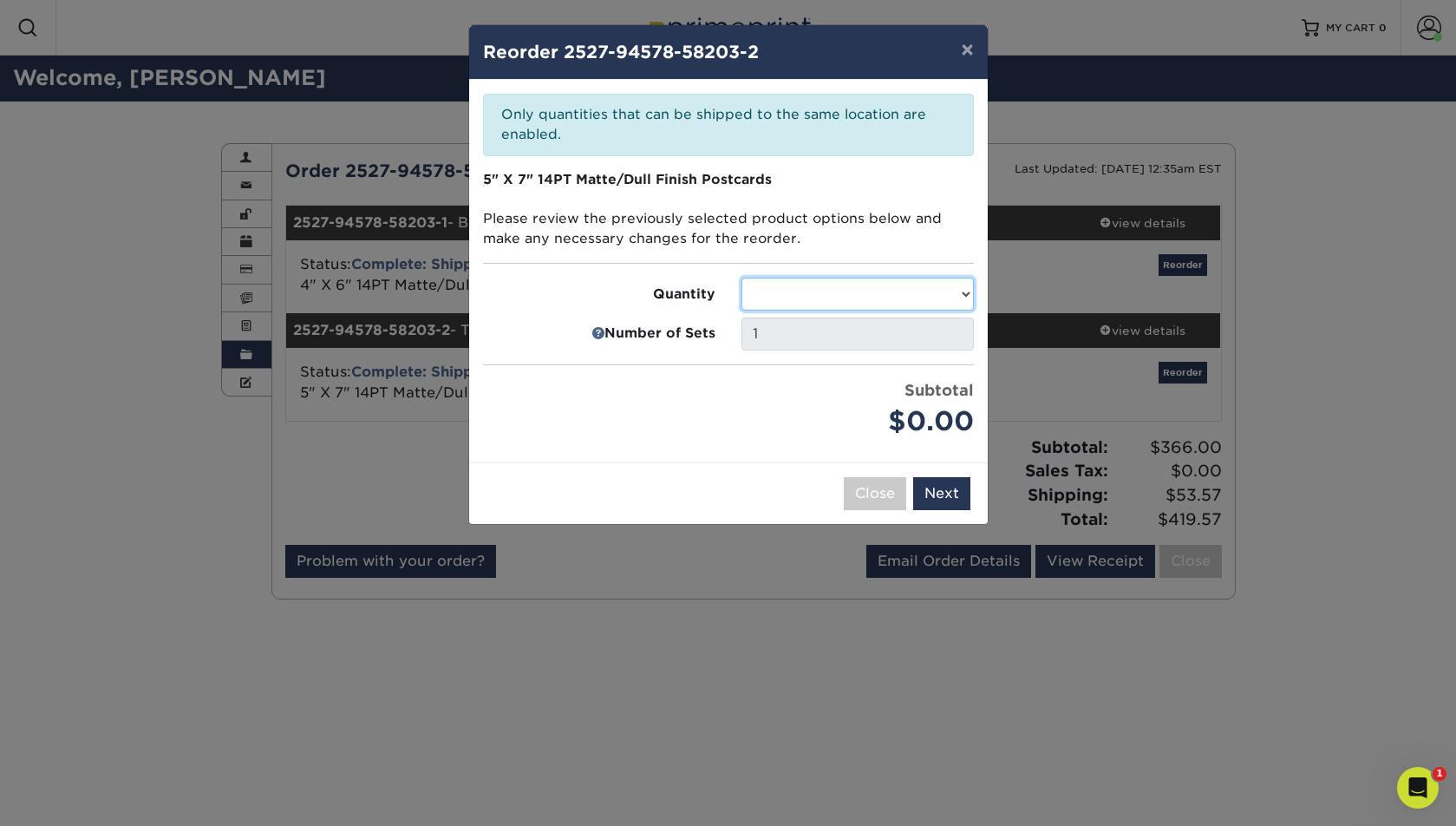
click at [891, 281] on select at bounding box center [857, 294] width 232 height 33
click at [870, 493] on button "Close" at bounding box center [875, 494] width 63 height 33
